Goal: Task Accomplishment & Management: Use online tool/utility

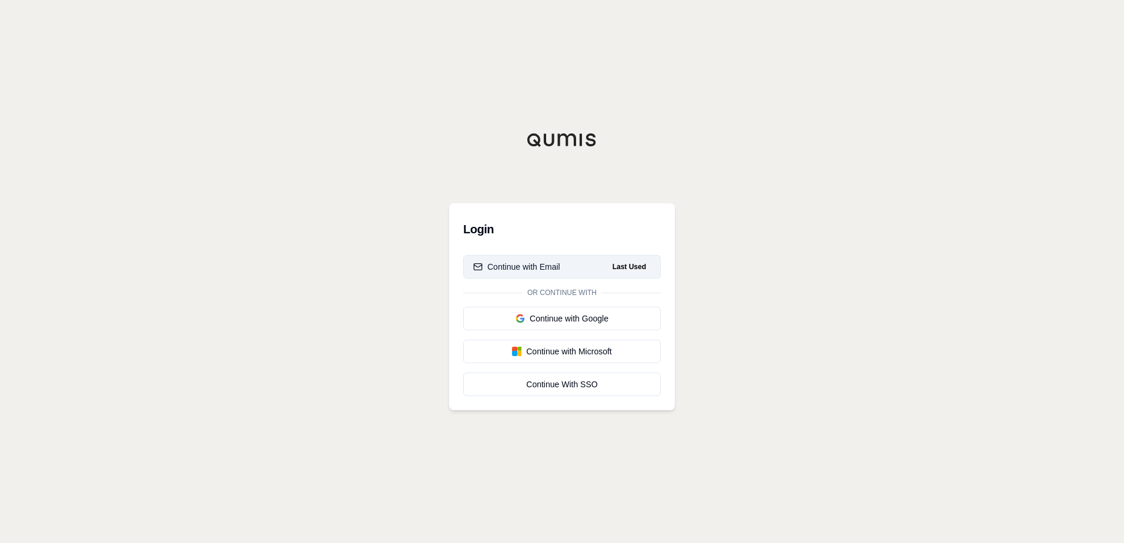
click at [552, 270] on div "Continue with Email" at bounding box center [516, 267] width 87 height 12
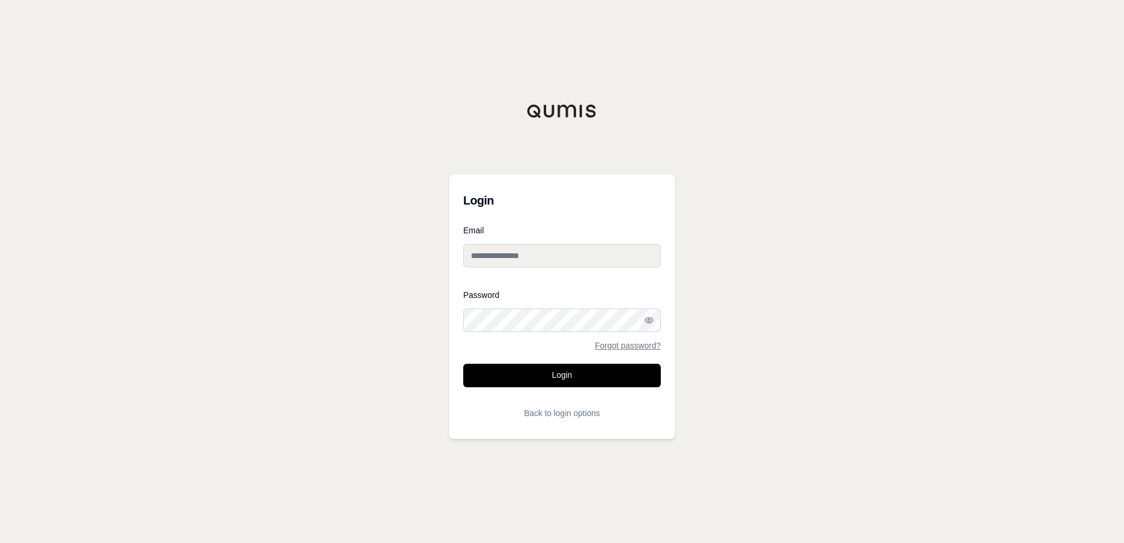
click at [543, 249] on input "Email" at bounding box center [562, 256] width 198 height 24
type input "**********"
click at [463, 364] on button "Login" at bounding box center [562, 376] width 198 height 24
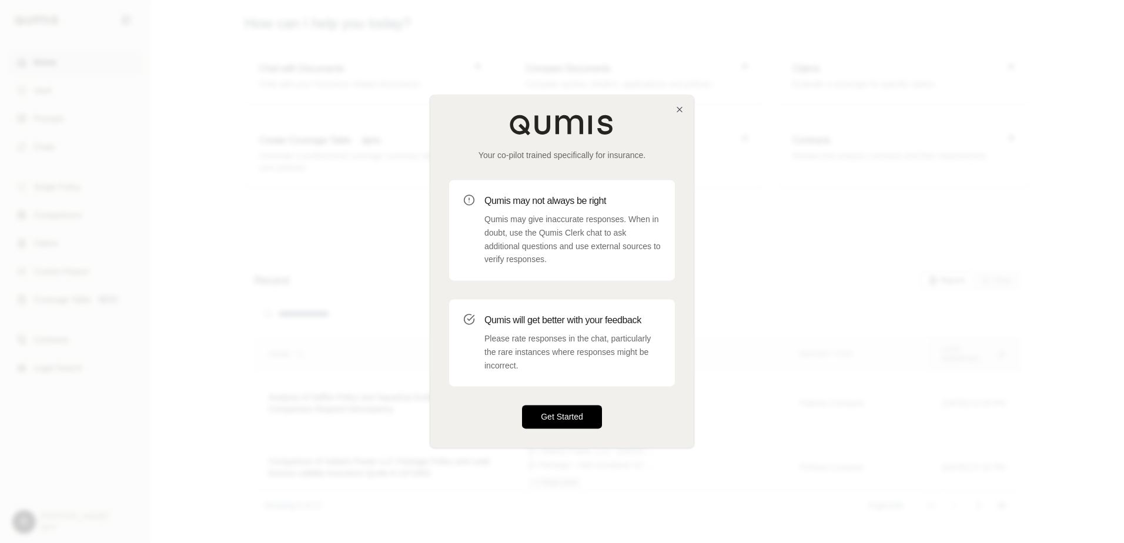
click at [554, 417] on button "Get Started" at bounding box center [562, 418] width 80 height 24
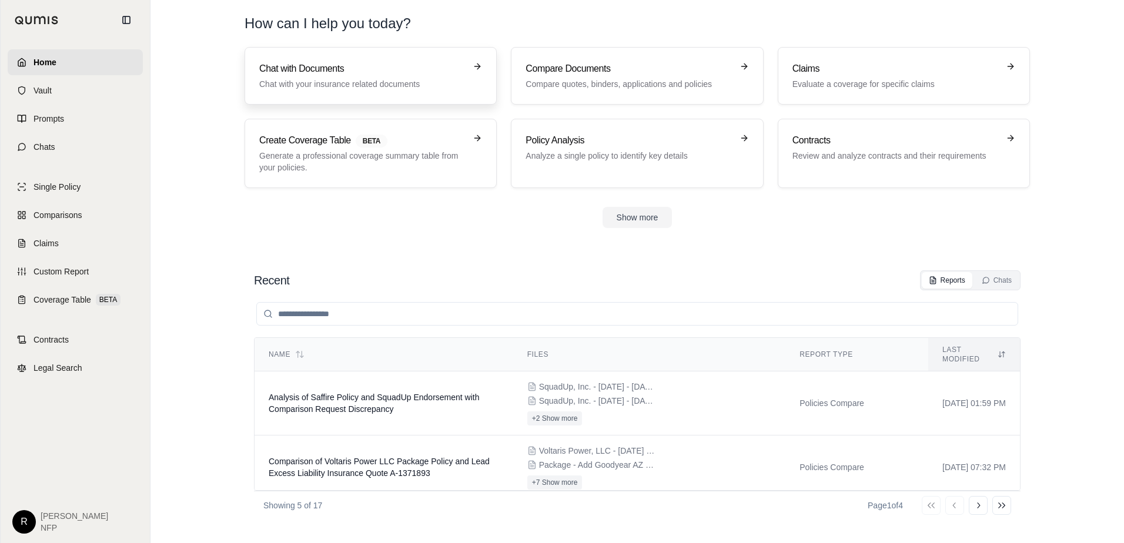
click at [387, 75] on h3 "Chat with Documents" at bounding box center [362, 69] width 206 height 14
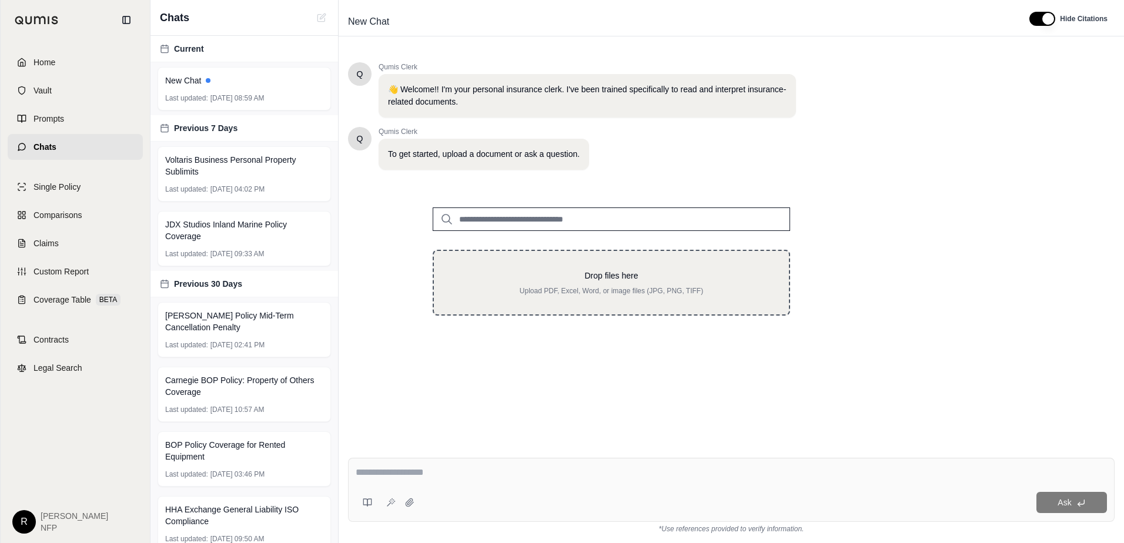
click at [537, 272] on p "Drop files here" at bounding box center [611, 276] width 317 height 12
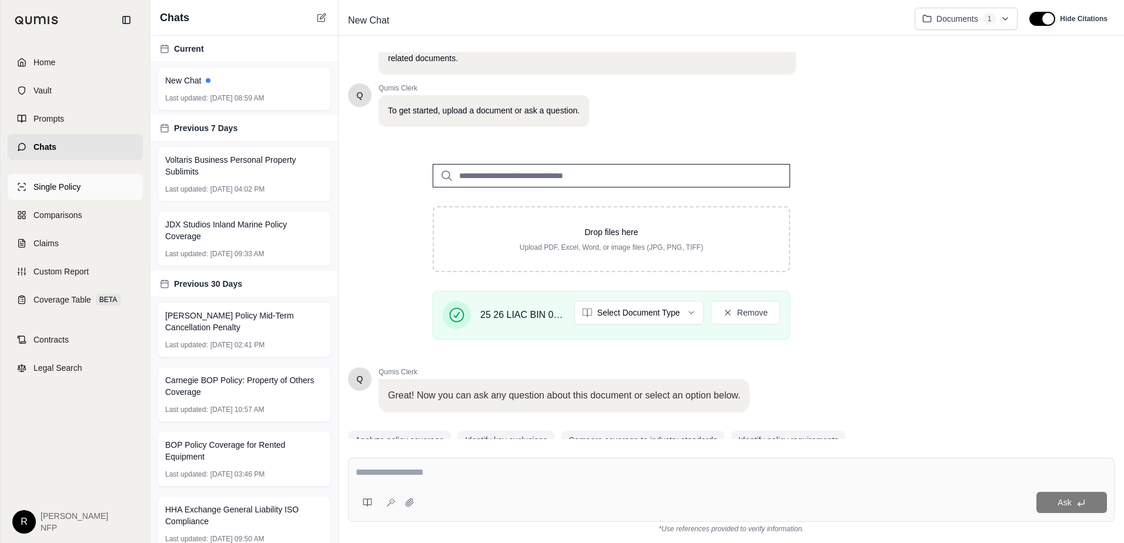
scroll to position [93, 0]
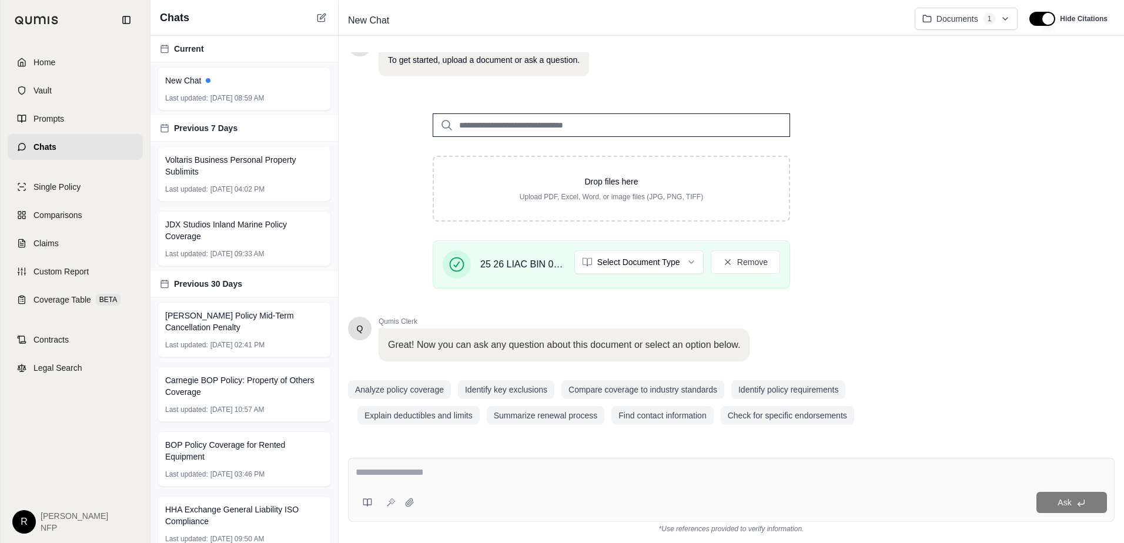
click at [554, 470] on textarea at bounding box center [731, 473] width 751 height 14
type textarea "**********"
click at [554, 491] on div "Ask" at bounding box center [731, 503] width 751 height 24
click at [554, 501] on button "Ask" at bounding box center [1071, 502] width 71 height 21
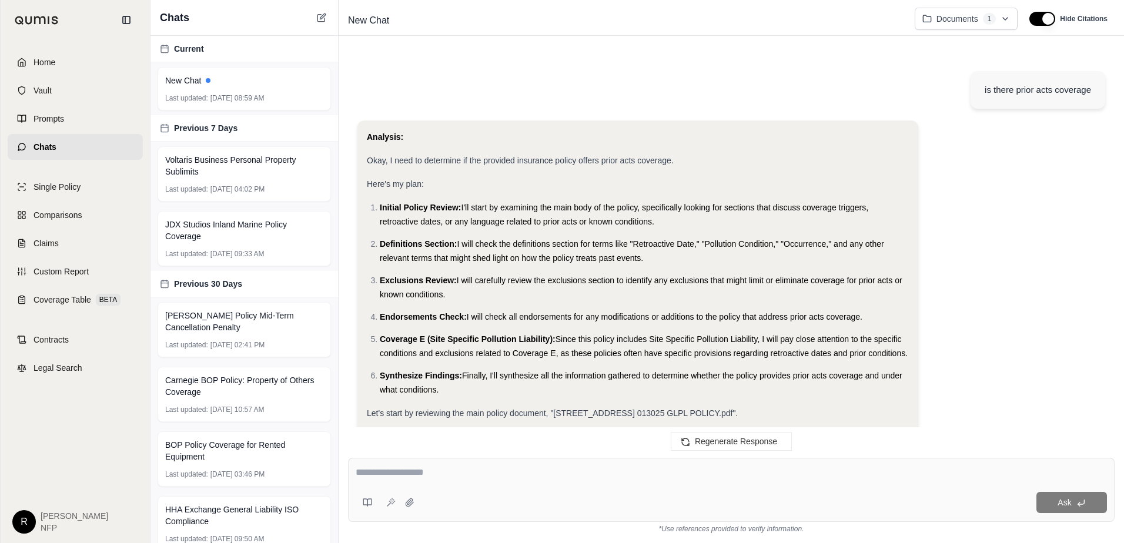
scroll to position [670, 0]
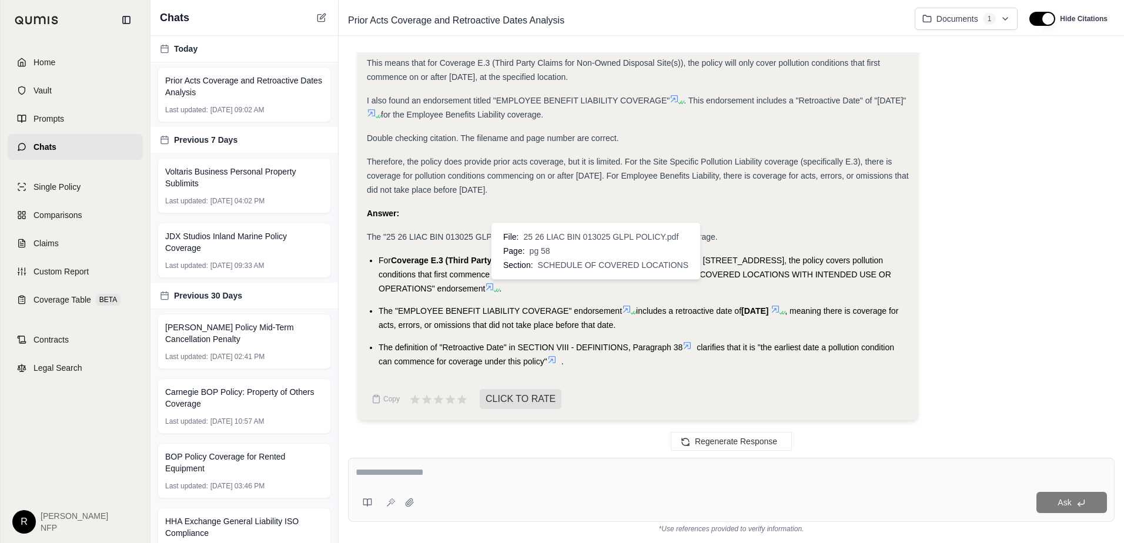
click at [494, 287] on icon at bounding box center [489, 286] width 9 height 9
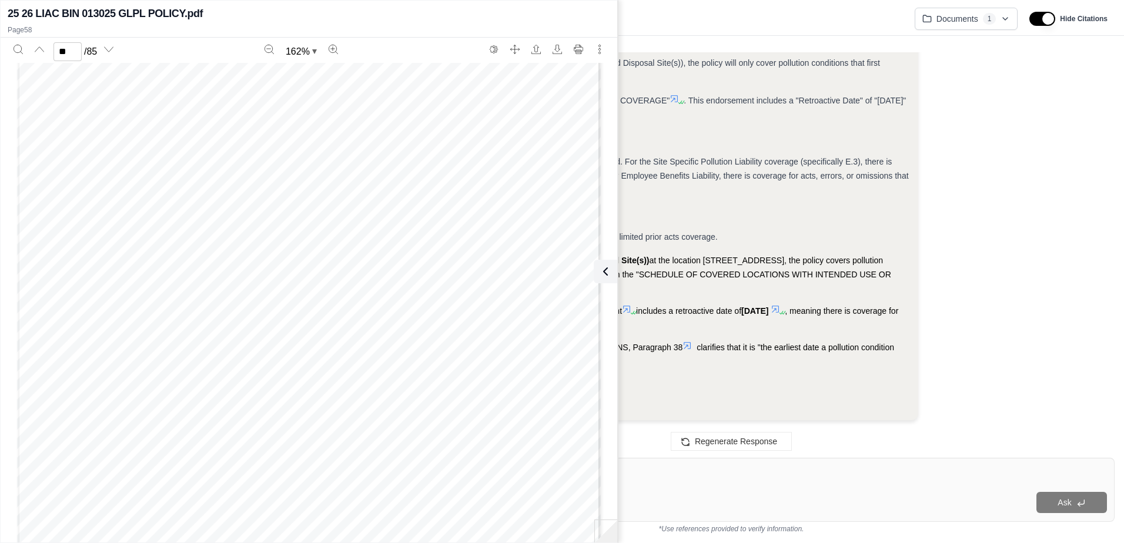
scroll to position [43220, 0]
type input "**"
click at [554, 263] on button at bounding box center [603, 272] width 24 height 24
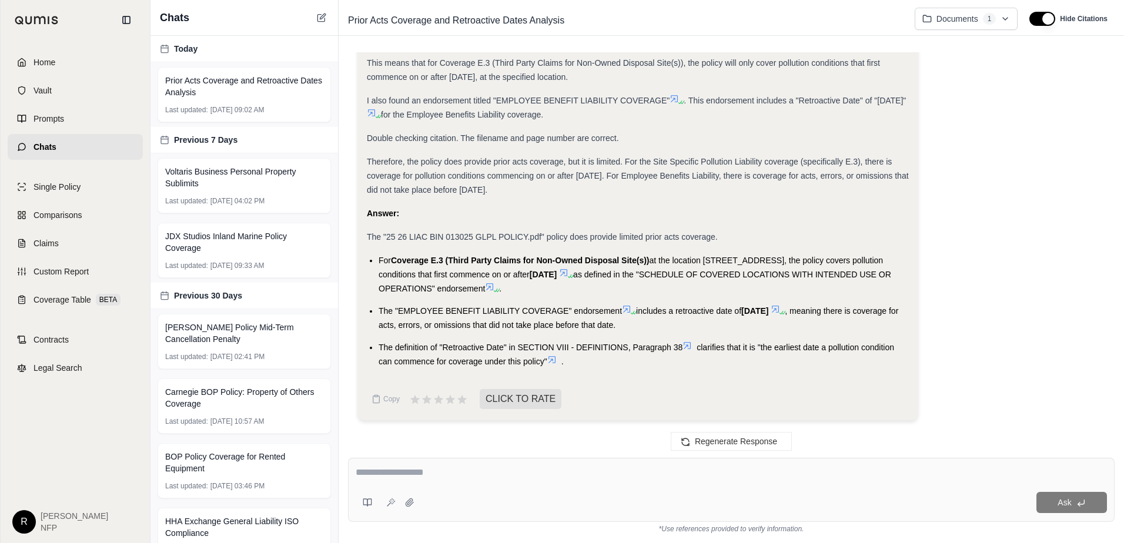
click at [554, 361] on icon at bounding box center [552, 359] width 7 height 7
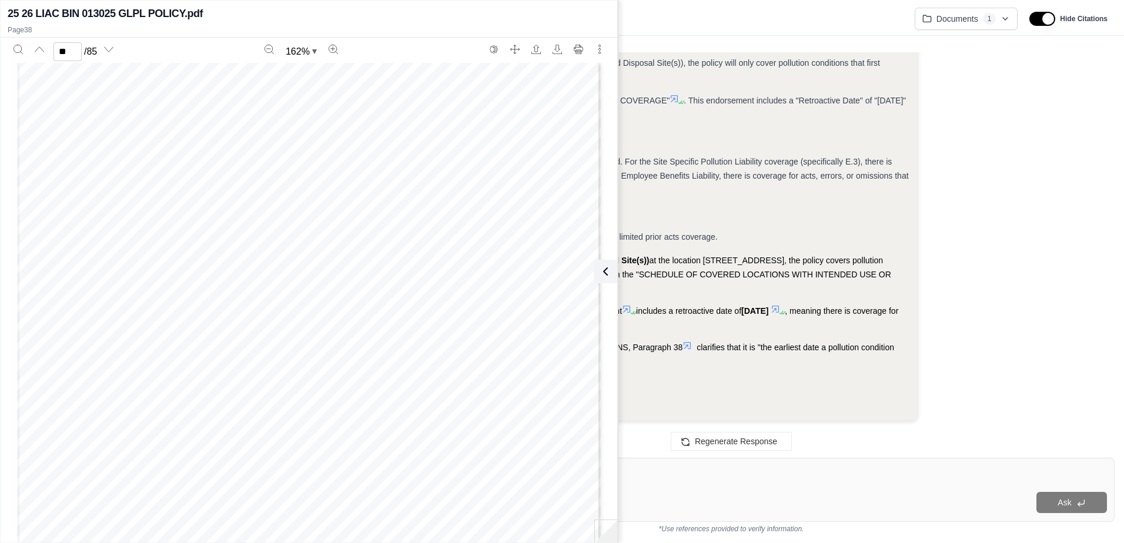
scroll to position [27992, 0]
type input "**"
click at [554, 271] on icon at bounding box center [603, 272] width 14 height 14
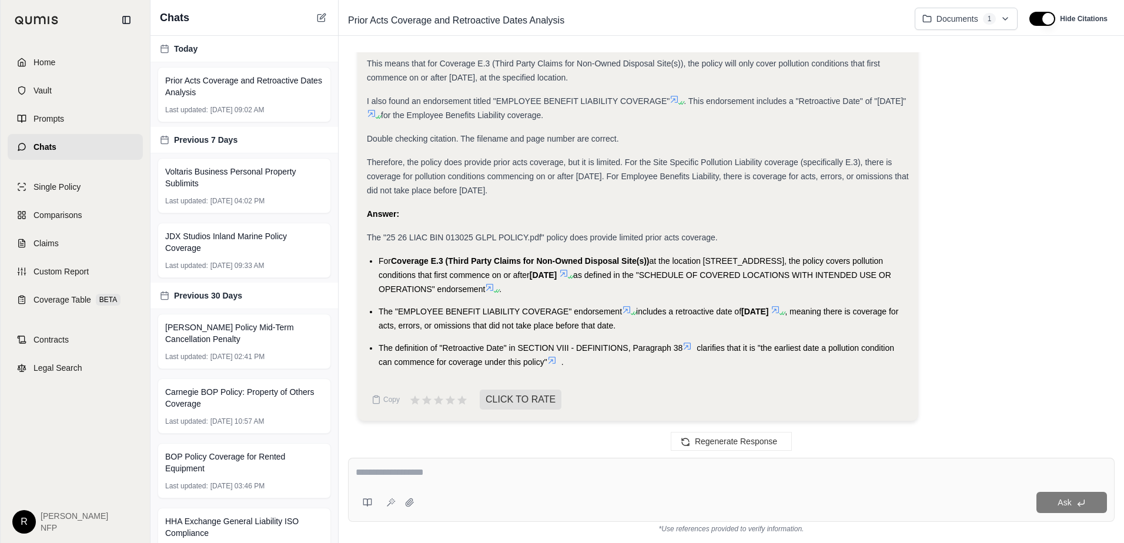
drag, startPoint x: 626, startPoint y: 481, endPoint x: 627, endPoint y: 470, distance: 11.2
click at [554, 481] on div at bounding box center [731, 475] width 751 height 18
click at [554, 437] on button "Regenerate Response" at bounding box center [731, 441] width 121 height 19
click at [517, 486] on div "Ask" at bounding box center [731, 490] width 767 height 64
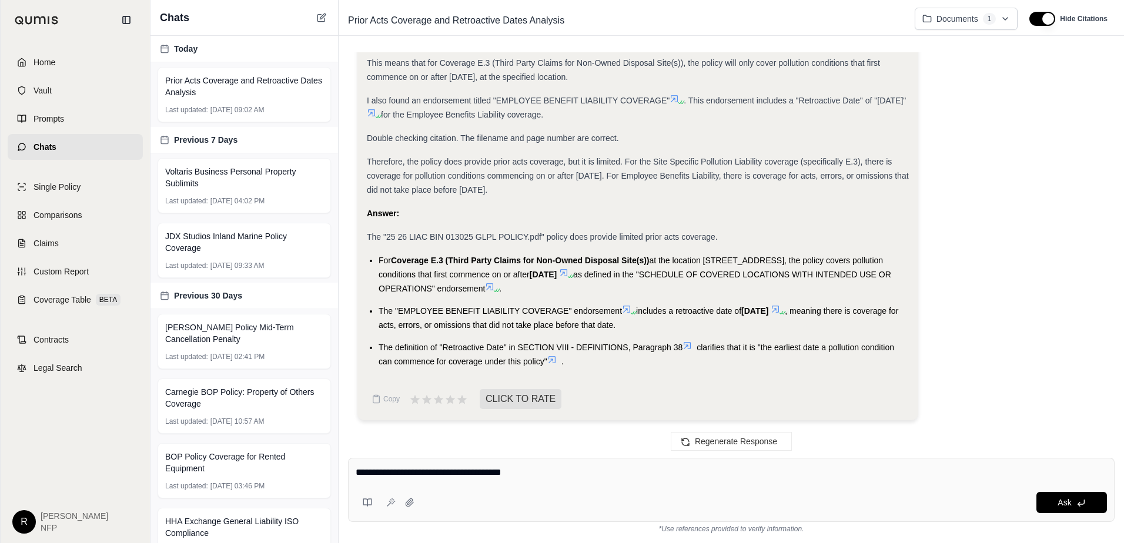
type textarea "**********"
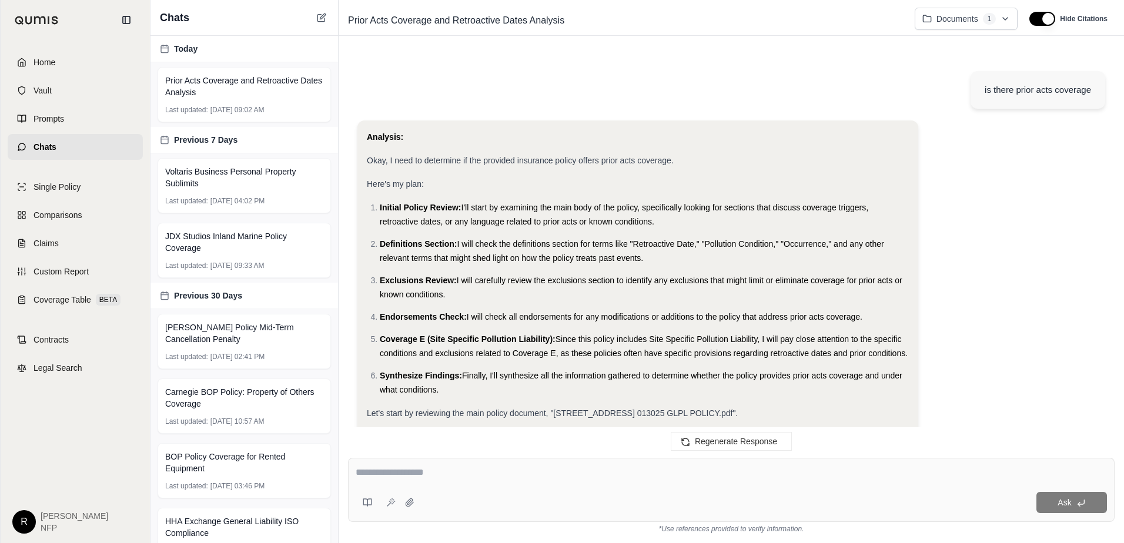
scroll to position [1933, 0]
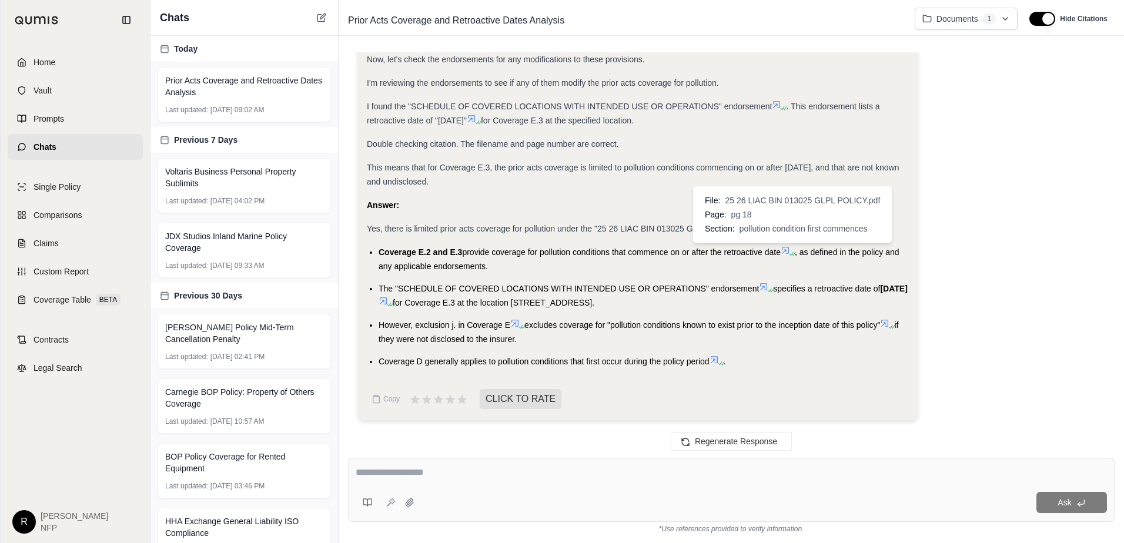
click at [554, 252] on icon at bounding box center [785, 250] width 9 height 9
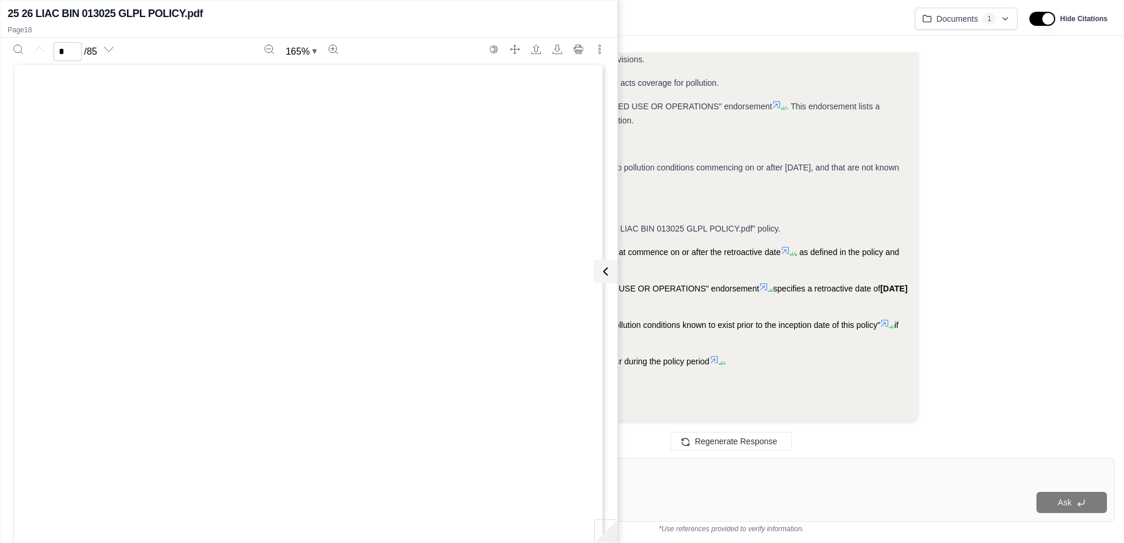
scroll to position [0, 0]
type input "**"
click at [554, 272] on button at bounding box center [603, 272] width 24 height 24
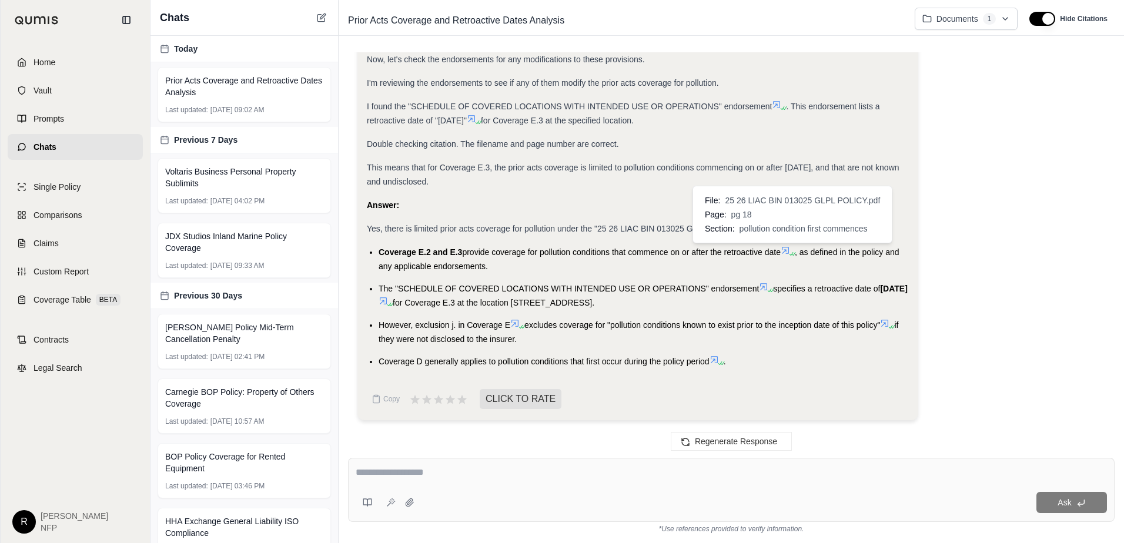
click at [554, 249] on icon at bounding box center [785, 250] width 9 height 9
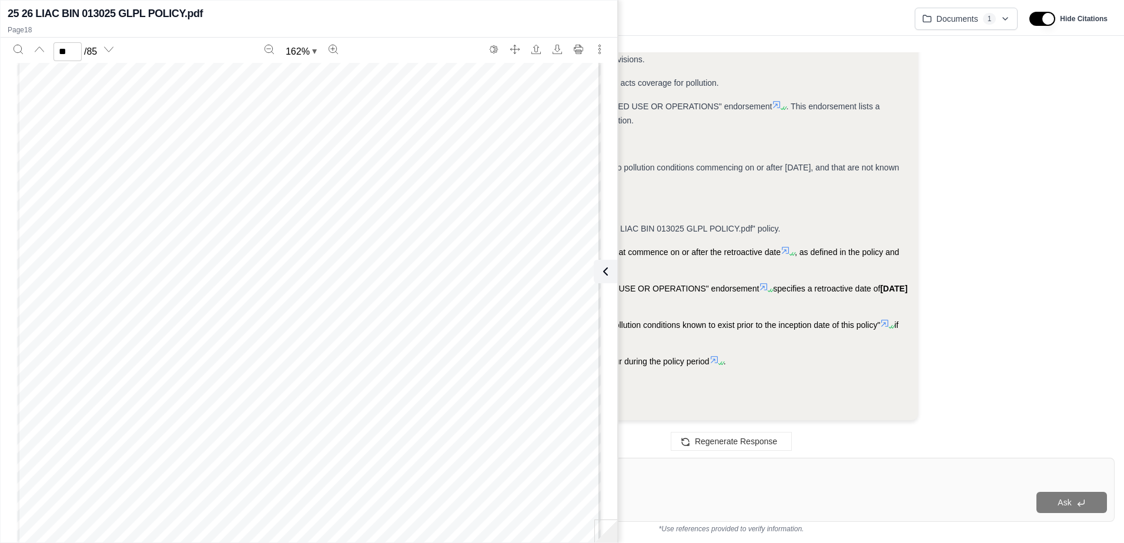
scroll to position [13647, 0]
type input "**"
drag, startPoint x: 981, startPoint y: 225, endPoint x: 972, endPoint y: 246, distance: 23.3
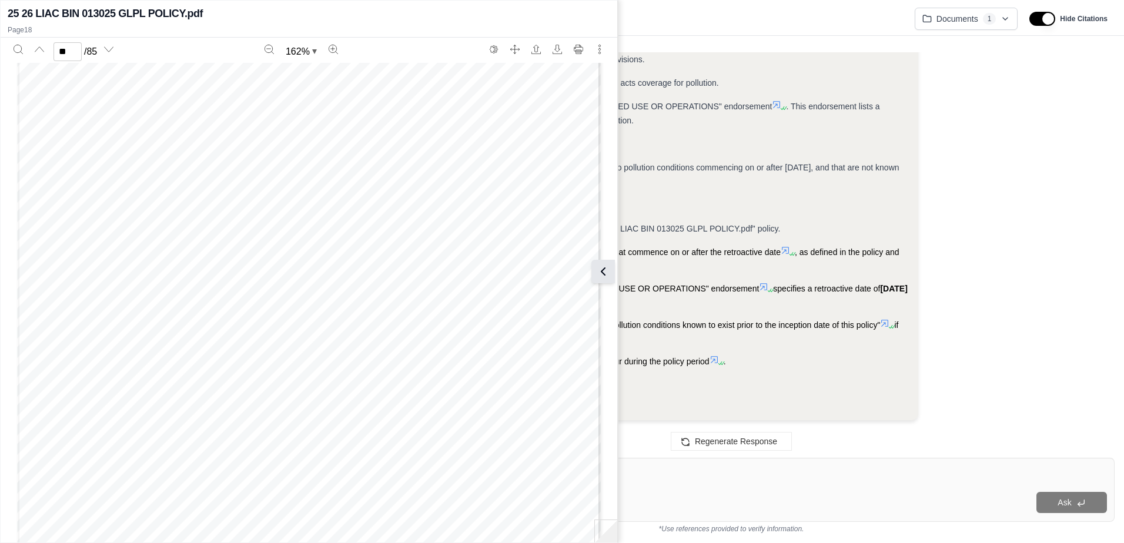
click at [554, 272] on icon at bounding box center [603, 272] width 14 height 14
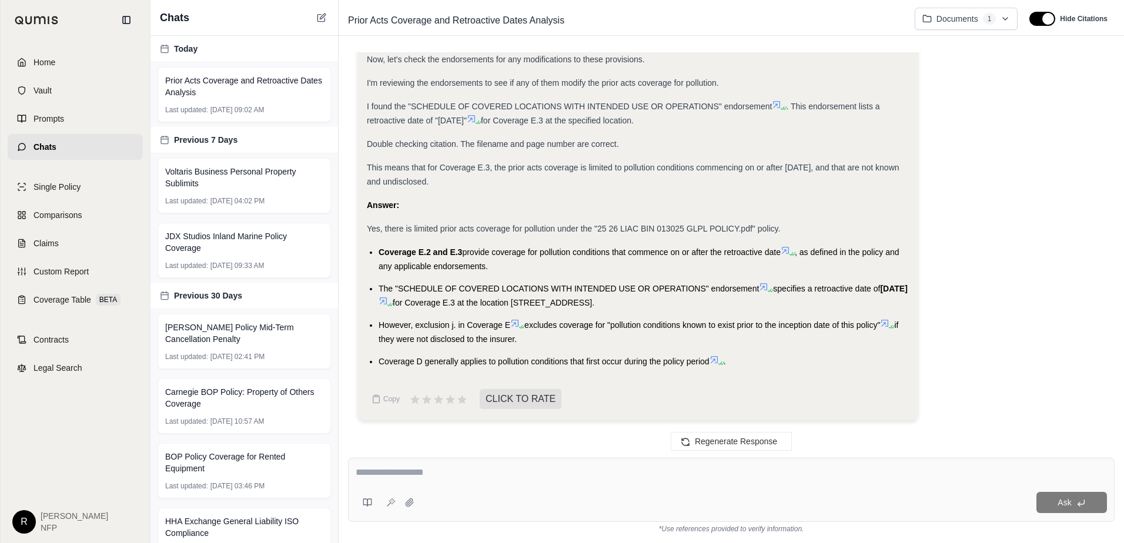
click at [554, 250] on icon at bounding box center [785, 250] width 9 height 9
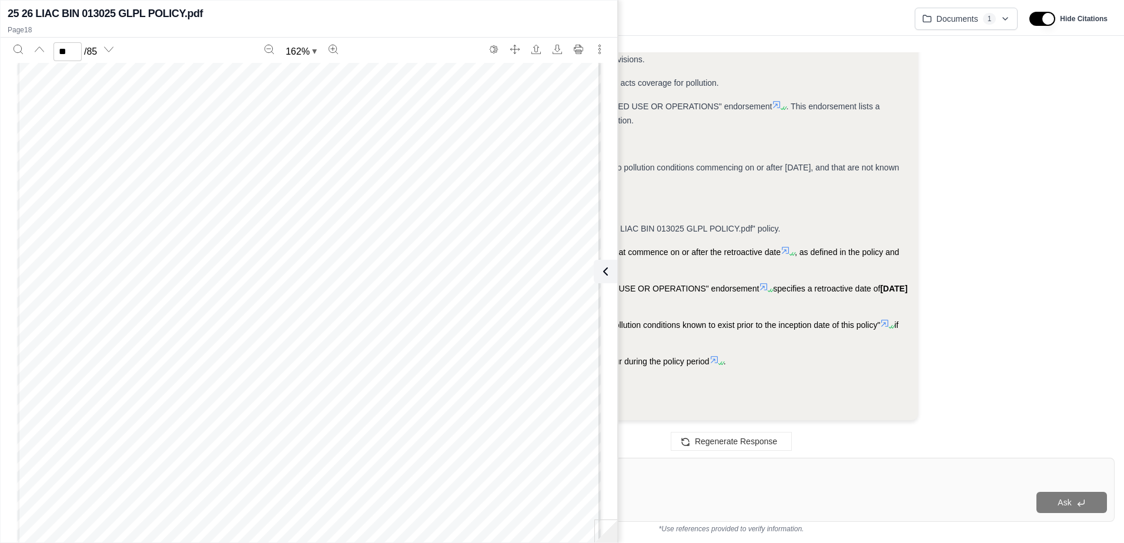
scroll to position [13118, 0]
type input "**"
click at [554, 270] on icon at bounding box center [603, 272] width 14 height 14
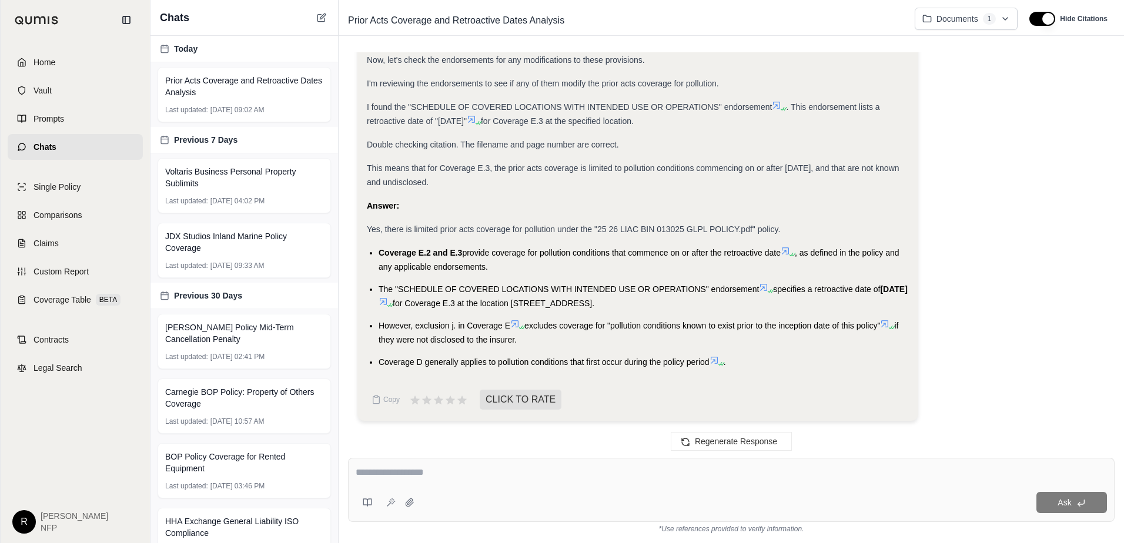
scroll to position [1933, 0]
click at [387, 300] on icon at bounding box center [383, 300] width 7 height 7
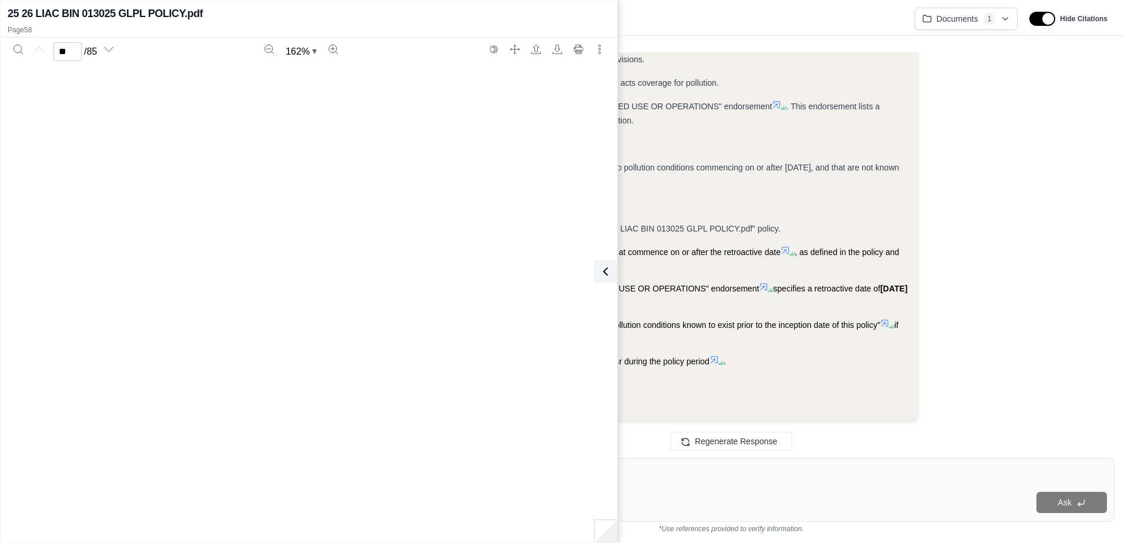
type input "**"
click at [554, 277] on icon at bounding box center [605, 272] width 14 height 14
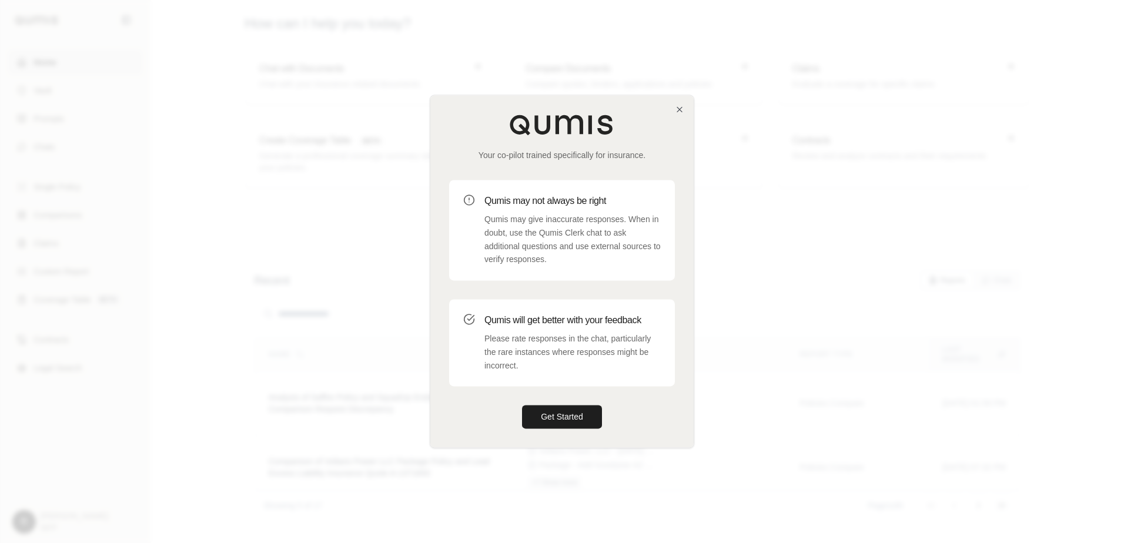
drag, startPoint x: 558, startPoint y: 417, endPoint x: 504, endPoint y: 383, distance: 63.9
click at [558, 417] on button "Get Started" at bounding box center [562, 418] width 80 height 24
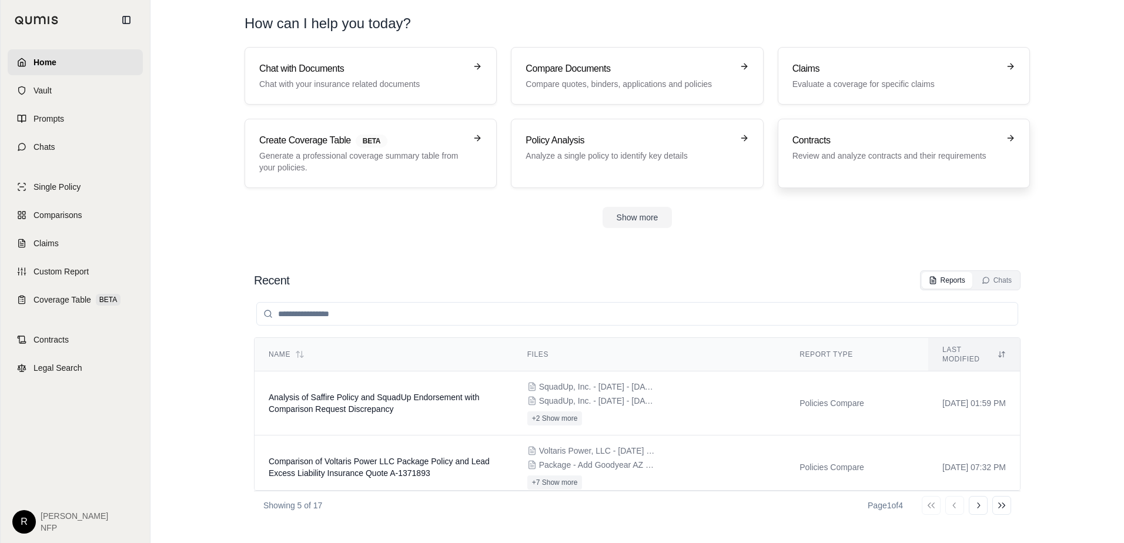
click at [940, 176] on link "Contracts Review and analyze contracts and their requirements" at bounding box center [904, 153] width 252 height 69
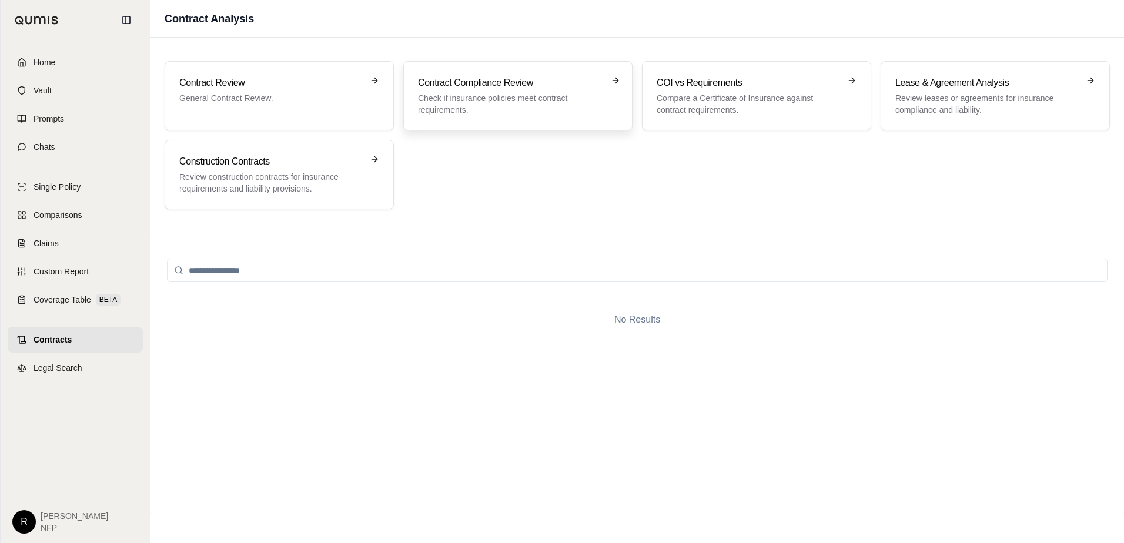
click at [489, 115] on p "Check if insurance policies meet contract requirements." at bounding box center [509, 104] width 183 height 24
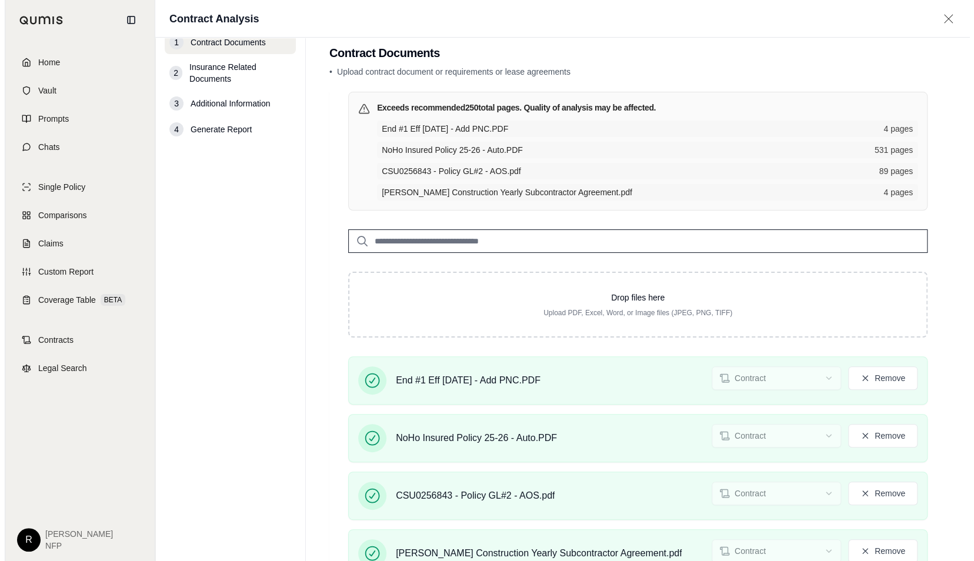
scroll to position [59, 0]
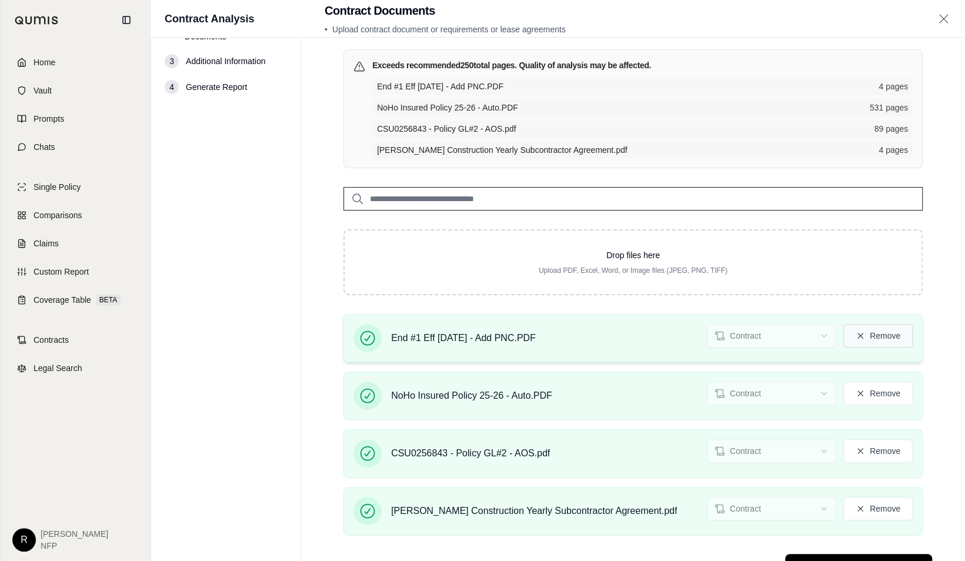
click at [882, 332] on button "Remove" at bounding box center [877, 336] width 69 height 24
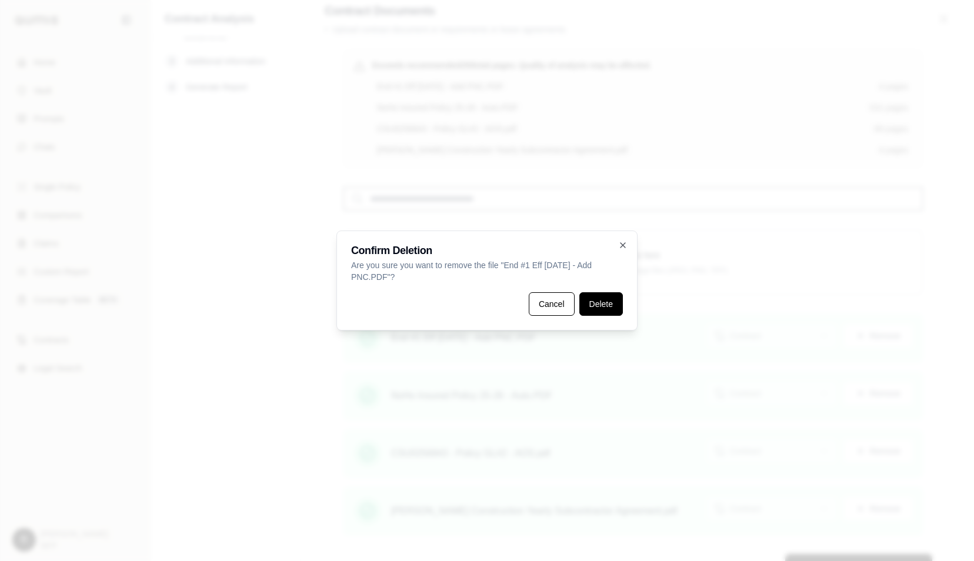
click at [578, 306] on div "Cancel Delete" at bounding box center [487, 304] width 272 height 24
click at [596, 305] on button "Delete" at bounding box center [601, 304] width 44 height 24
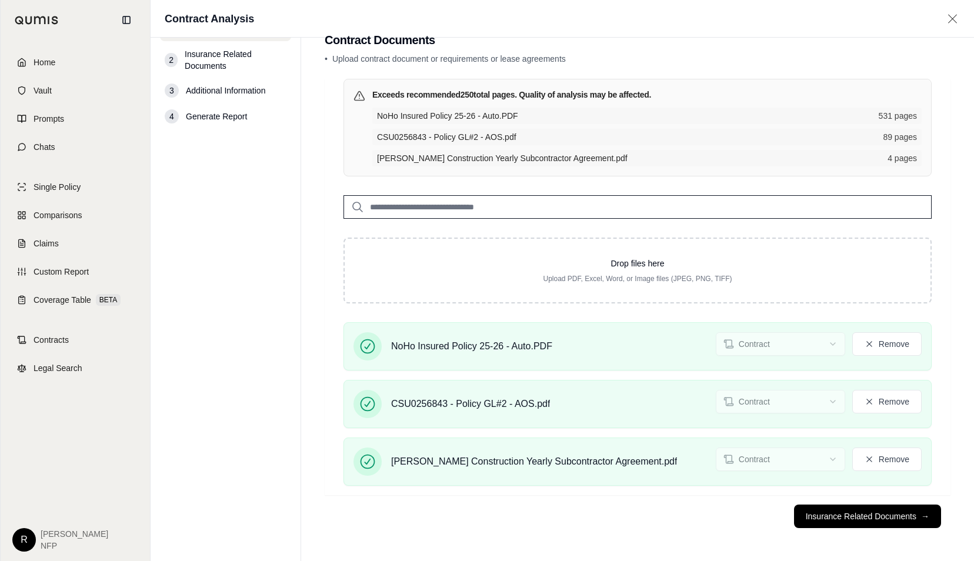
scroll to position [28, 0]
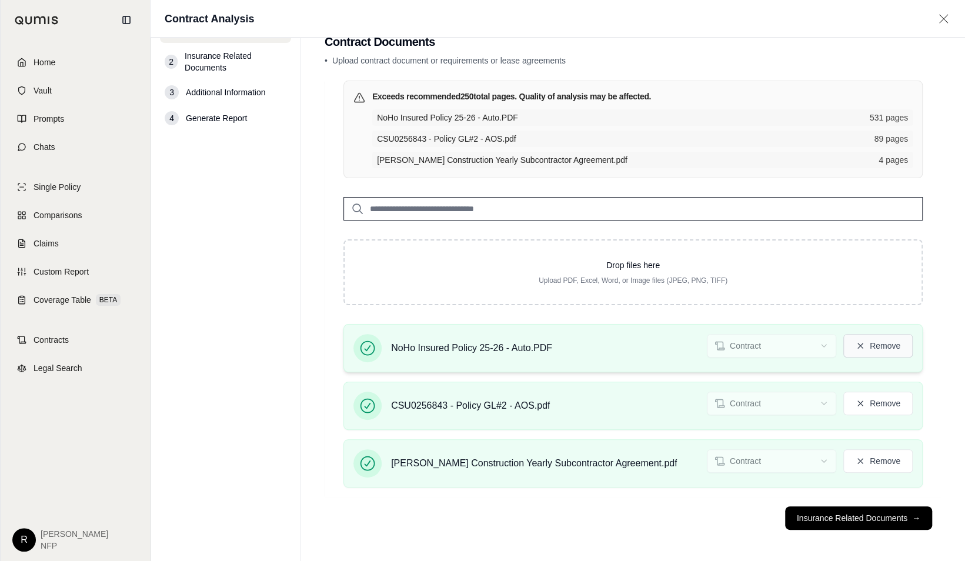
click at [862, 341] on icon at bounding box center [859, 345] width 9 height 9
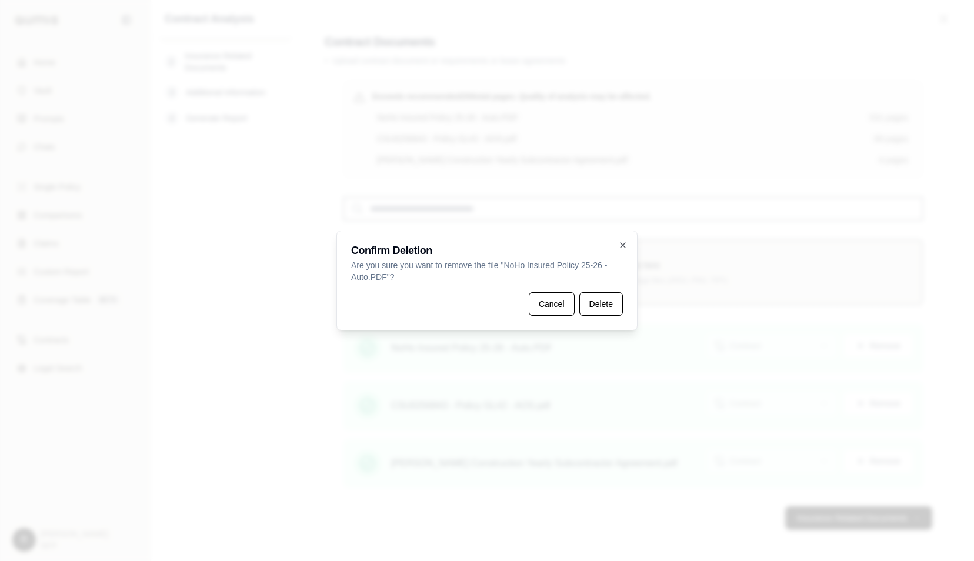
click at [616, 297] on button "Delete" at bounding box center [601, 304] width 44 height 24
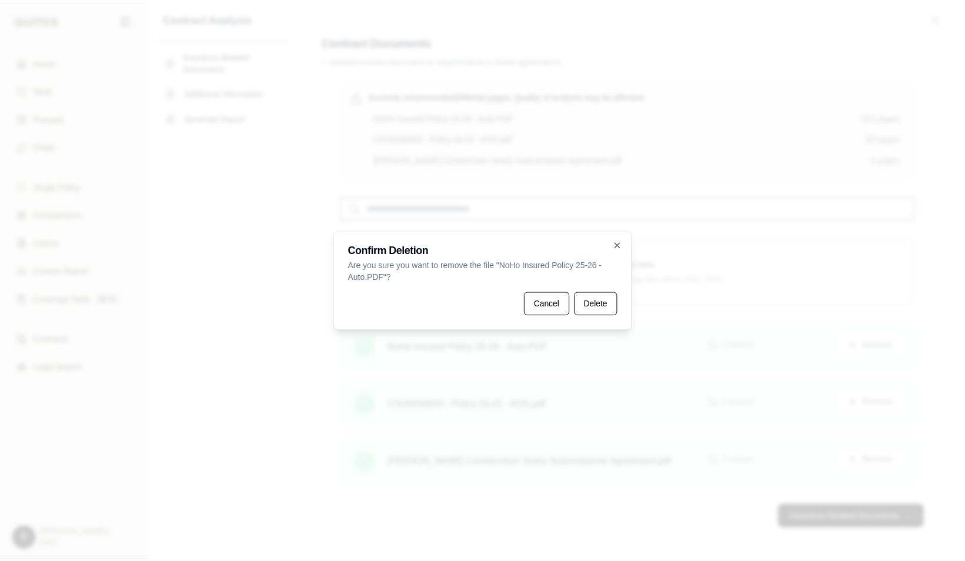
scroll to position [0, 0]
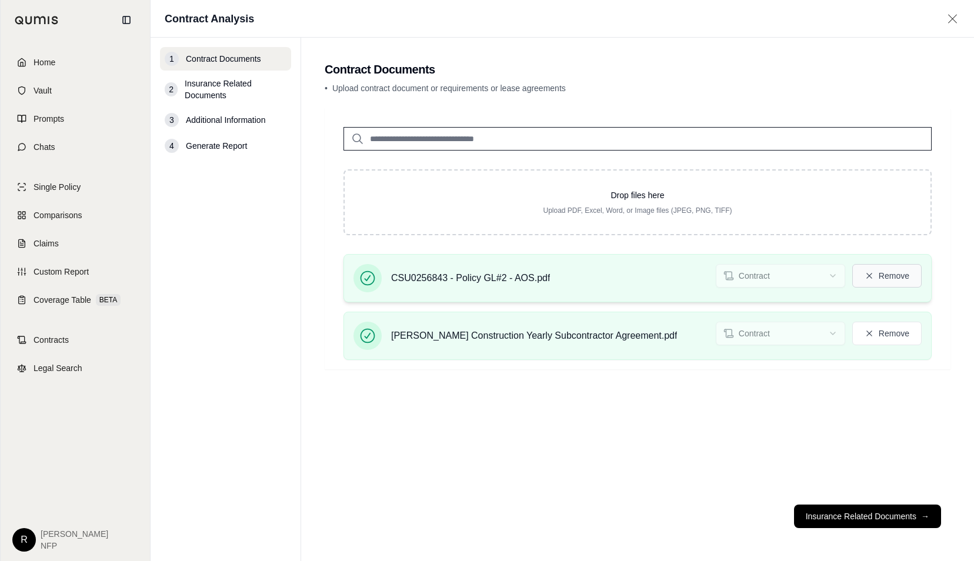
click at [891, 279] on button "Remove" at bounding box center [886, 276] width 69 height 24
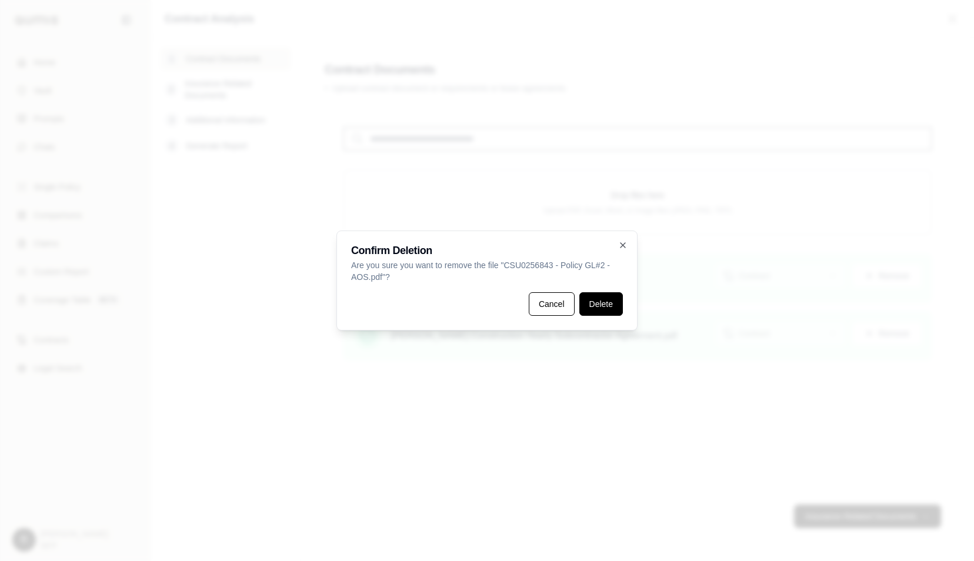
drag, startPoint x: 602, startPoint y: 307, endPoint x: 687, endPoint y: 363, distance: 101.1
click at [603, 307] on button "Delete" at bounding box center [601, 304] width 44 height 24
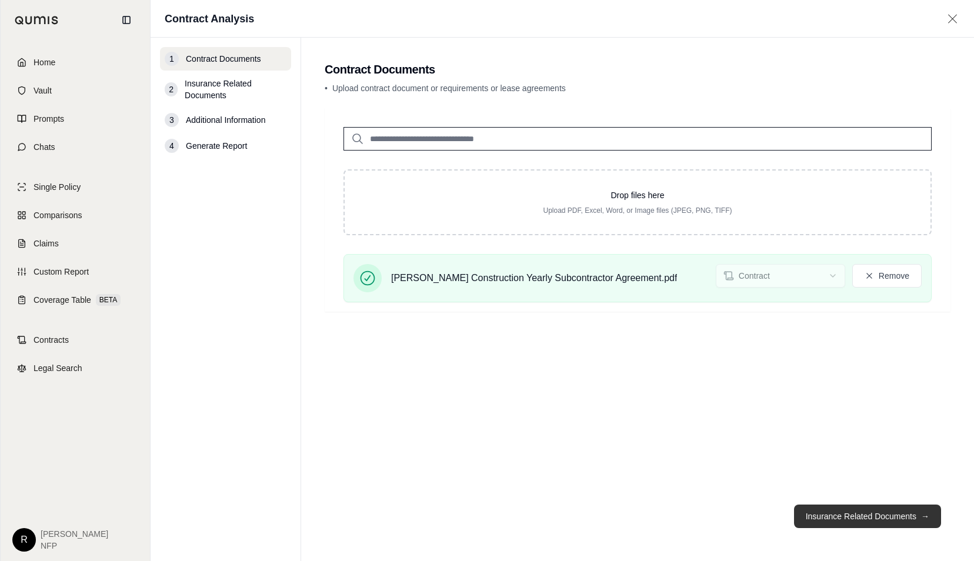
click at [836, 521] on button "Insurance Related Documents →" at bounding box center [867, 516] width 147 height 24
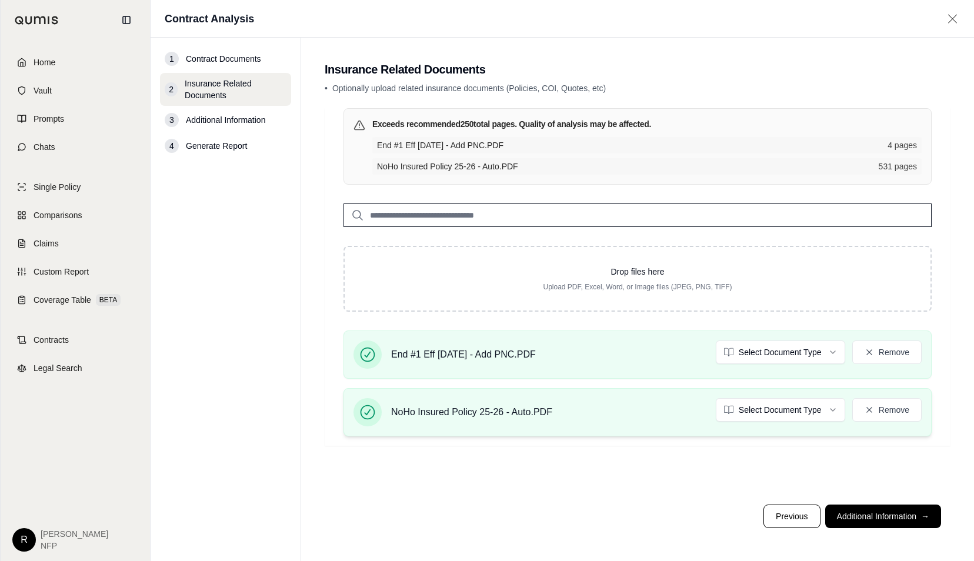
click at [774, 423] on div "NoHo Insured Policy 25-26 - Auto.PDF Select Document Type Remove" at bounding box center [637, 412] width 568 height 28
click at [772, 410] on html "Home Vault Prompts Chats Single Policy Comparisons Claims Custom Report Coverag…" at bounding box center [487, 280] width 974 height 561
click at [765, 347] on html "Home Vault Prompts Chats Single Policy Comparisons Claims Custom Report Coverag…" at bounding box center [487, 280] width 974 height 561
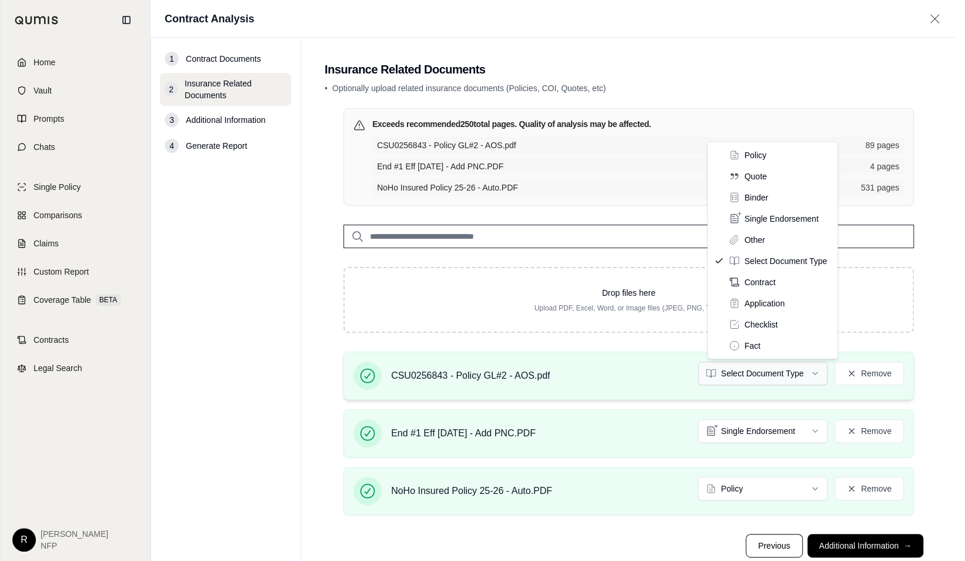
click at [760, 379] on html "Home Vault Prompts Chats Single Policy Comparisons Claims Custom Report Coverag…" at bounding box center [482, 295] width 965 height 590
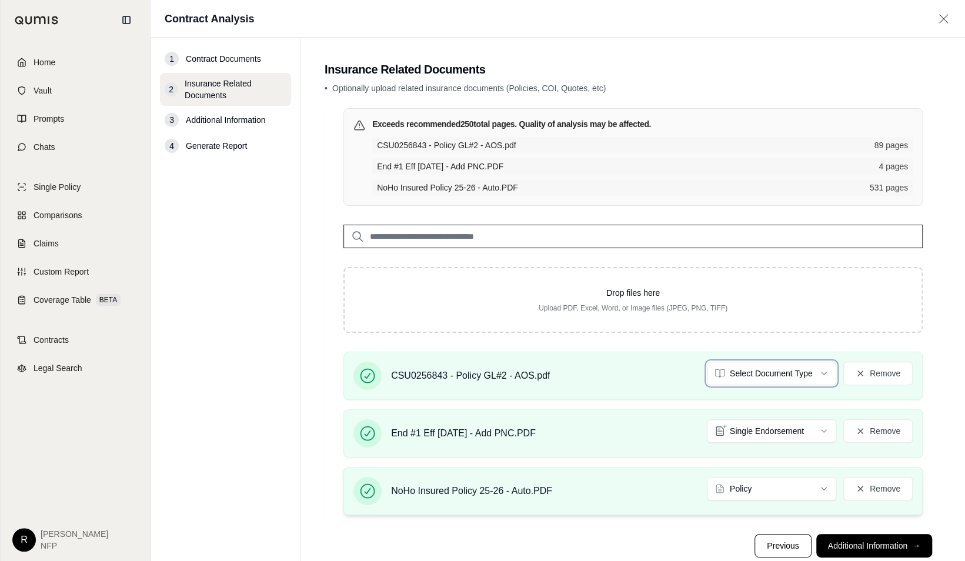
scroll to position [28, 0]
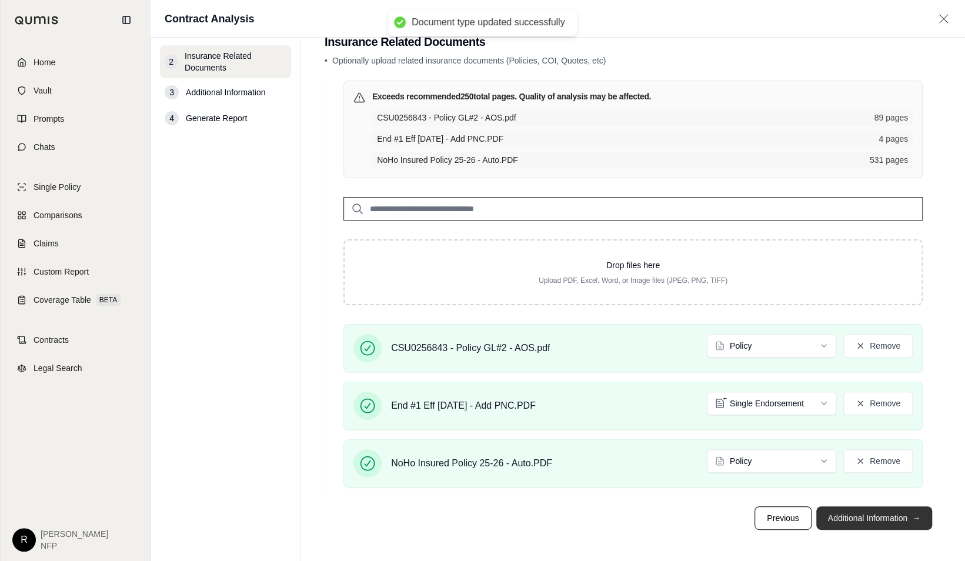
click at [847, 514] on button "Additional Information →" at bounding box center [874, 518] width 116 height 24
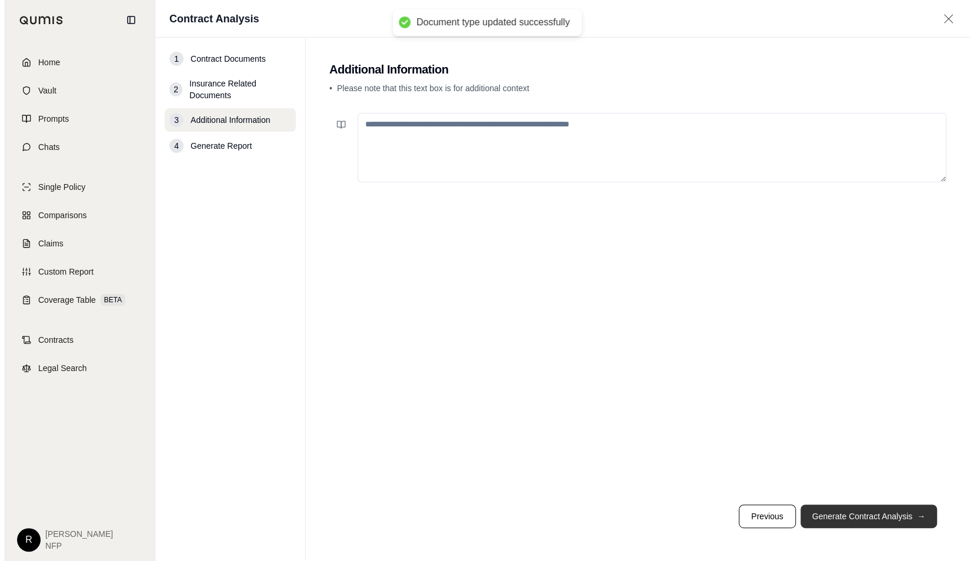
scroll to position [0, 0]
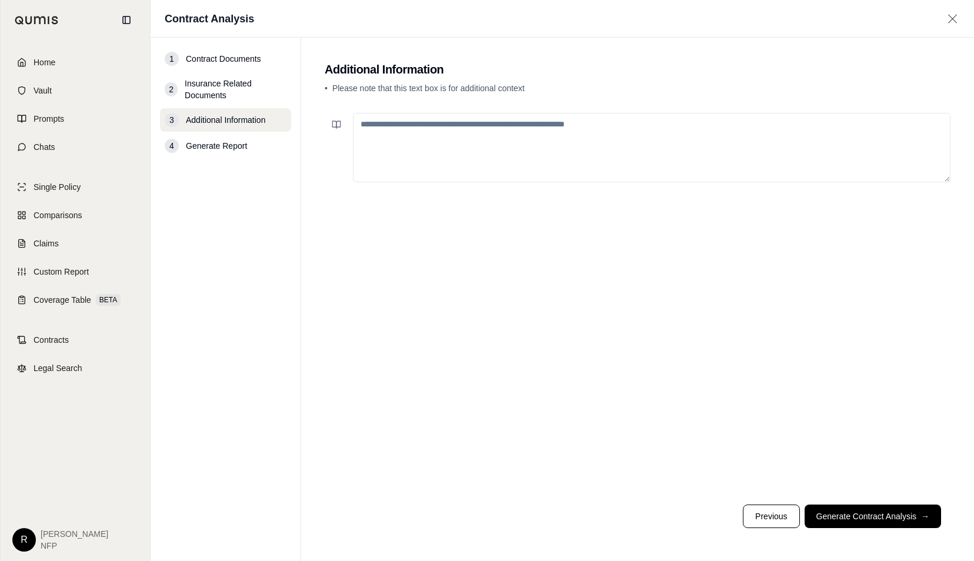
click at [508, 129] on textarea at bounding box center [651, 147] width 597 height 69
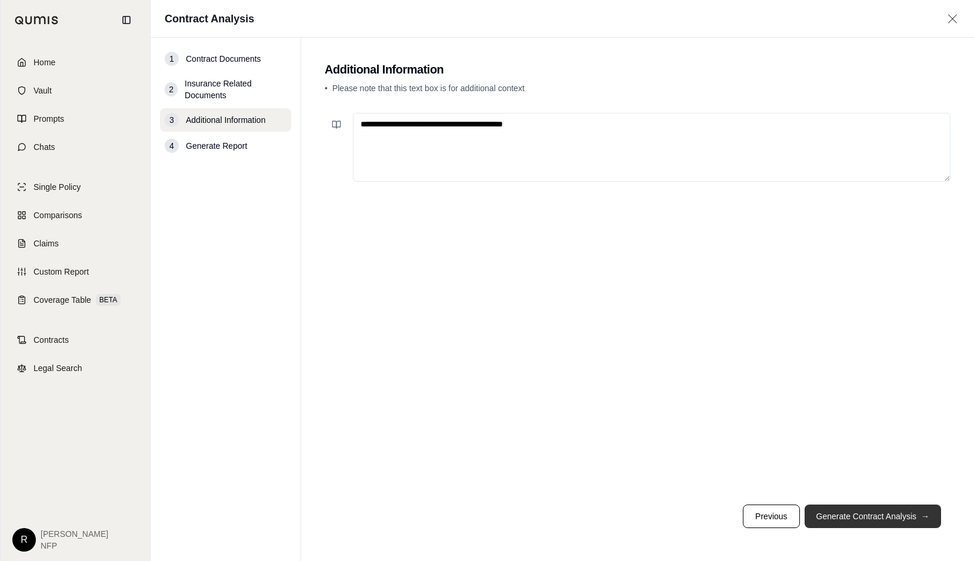
type textarea "**********"
click at [849, 511] on button "Generate Contract Analysis →" at bounding box center [872, 516] width 136 height 24
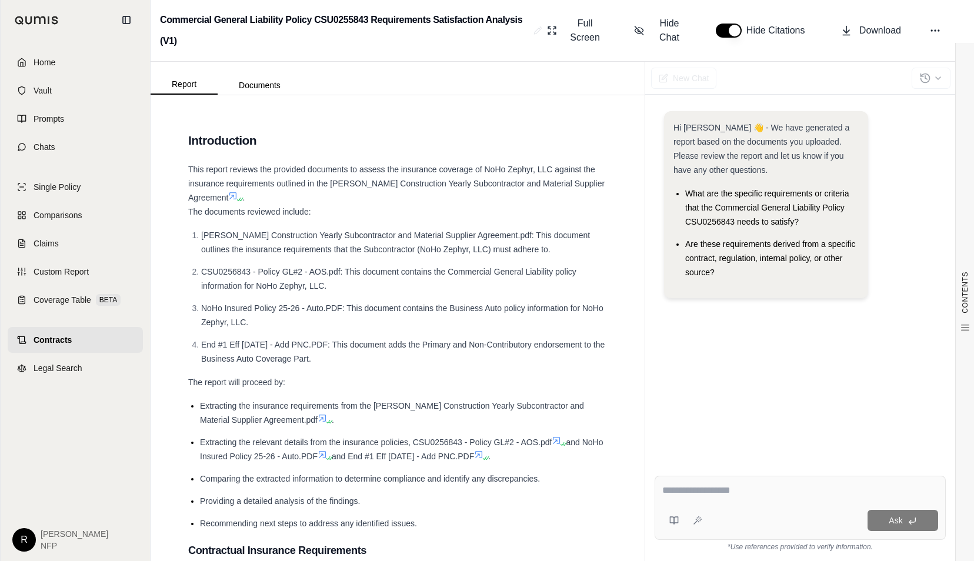
drag, startPoint x: 811, startPoint y: 340, endPoint x: 802, endPoint y: 341, distance: 9.5
click at [811, 340] on div "Hi Ryan 👋 - We have generated a report based on the documents you uploaded. Ple…" at bounding box center [799, 279] width 291 height 355
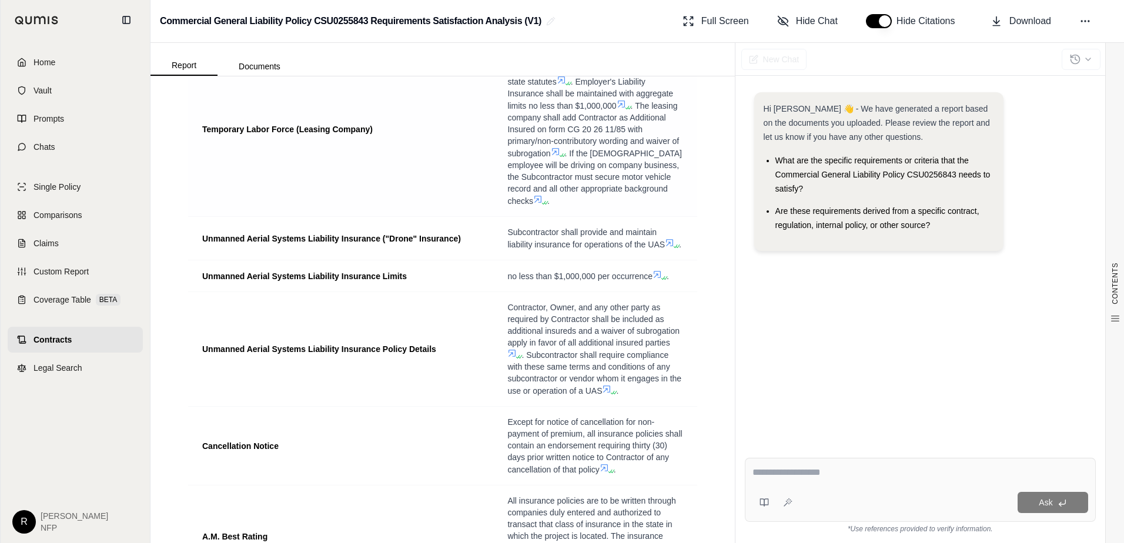
scroll to position [3175, 0]
